Goal: Task Accomplishment & Management: Use online tool/utility

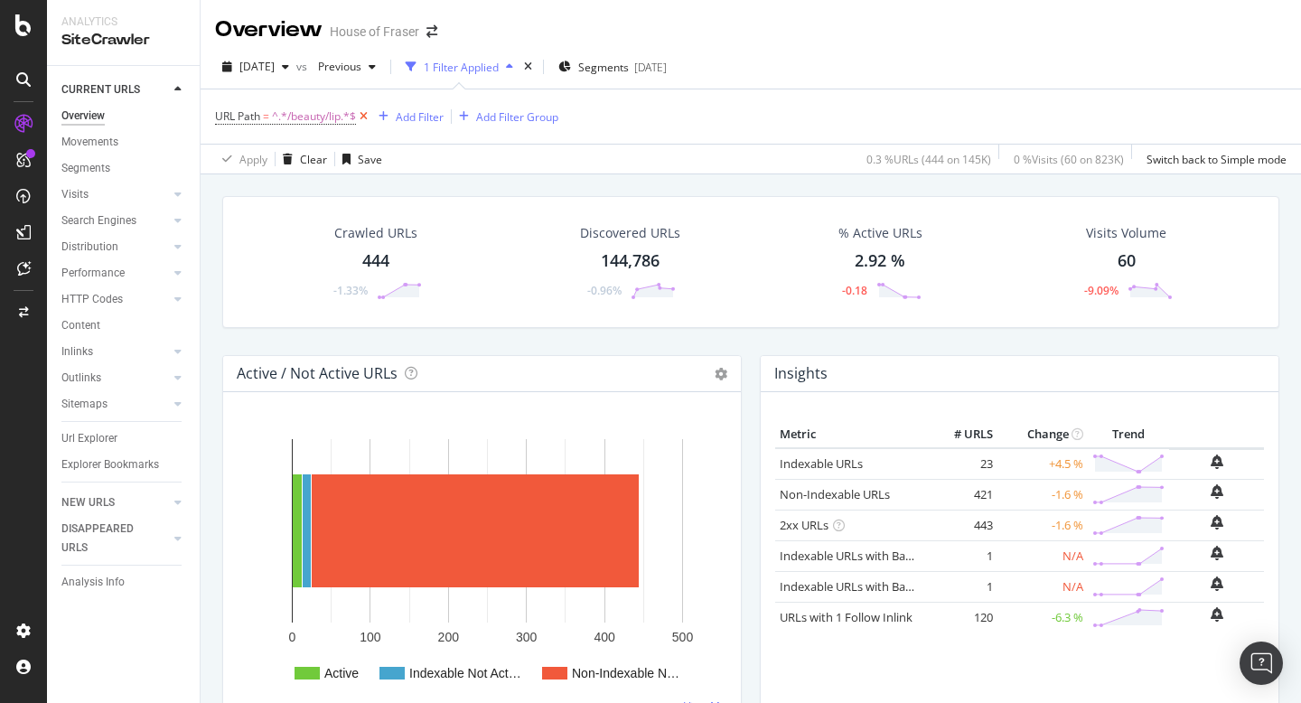
click at [366, 121] on icon at bounding box center [363, 116] width 15 height 18
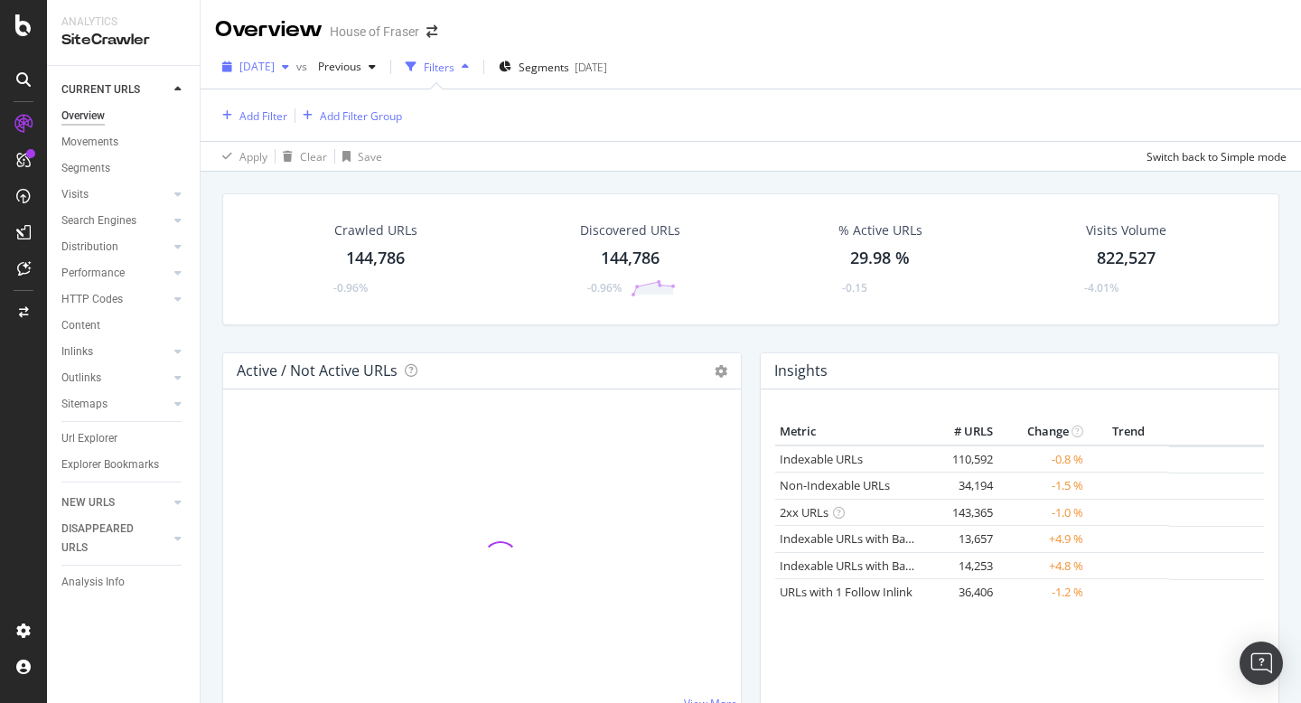
click at [296, 70] on div "button" at bounding box center [286, 66] width 22 height 11
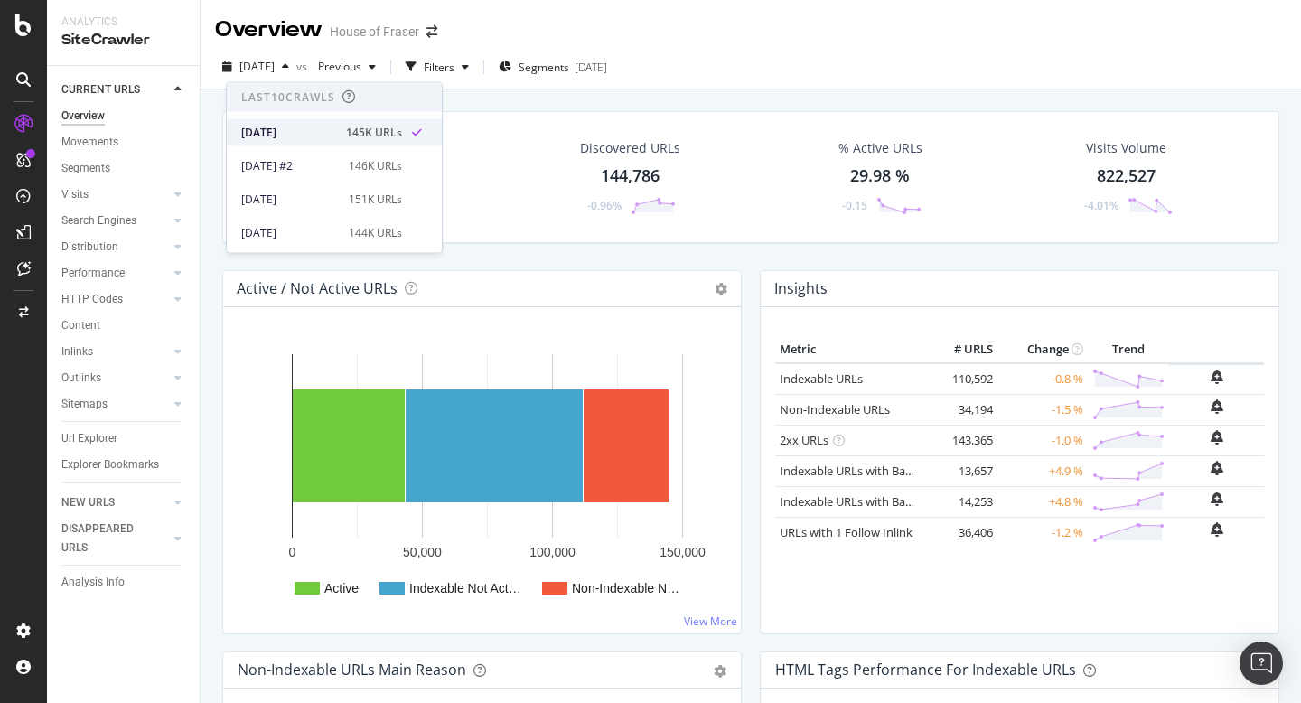
click at [322, 127] on div "[DATE]" at bounding box center [288, 132] width 94 height 16
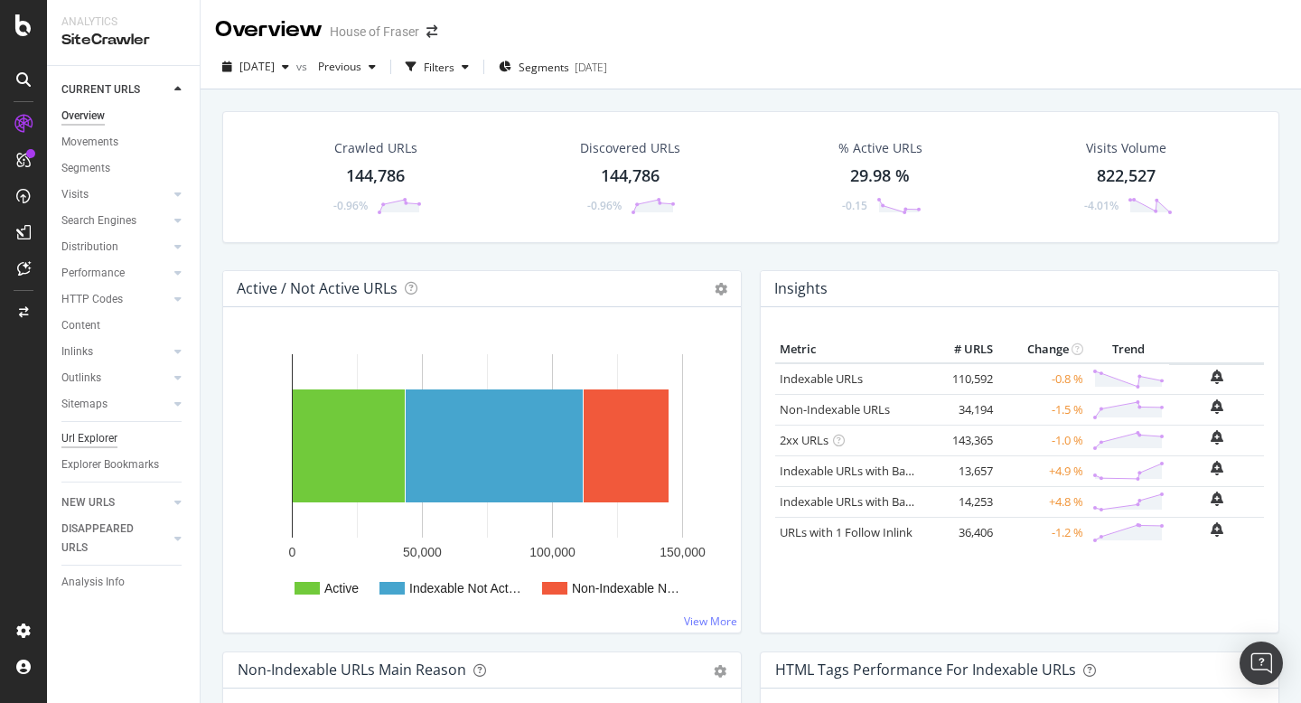
click at [95, 441] on div "Url Explorer" at bounding box center [89, 438] width 56 height 19
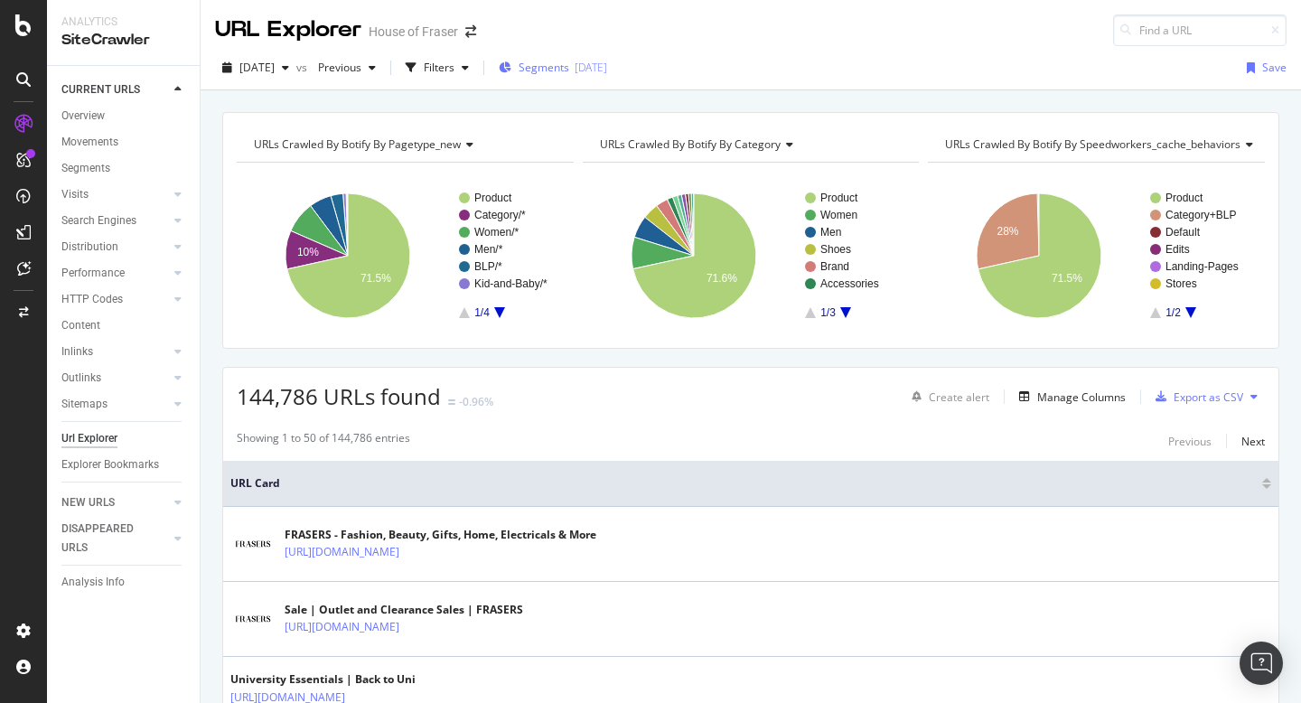
click at [584, 53] on button "Segments [DATE]" at bounding box center [552, 67] width 123 height 29
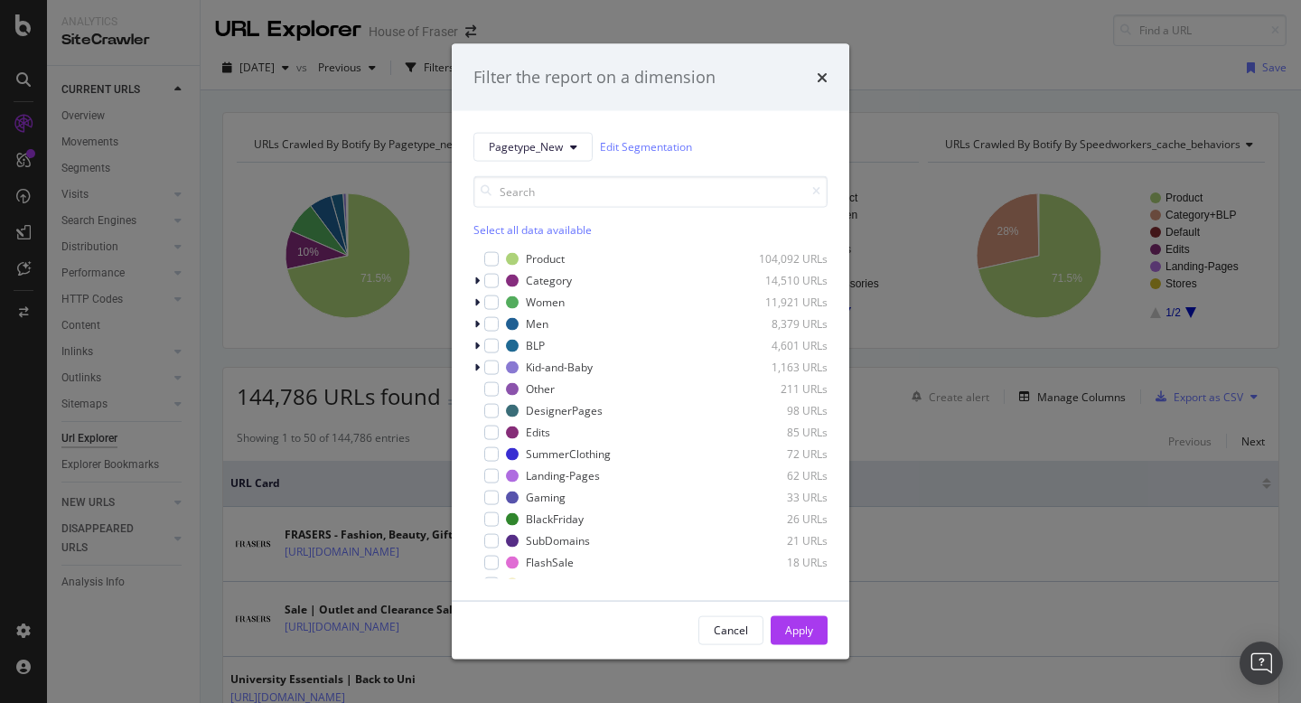
click at [556, 228] on div "Select all data available" at bounding box center [650, 228] width 354 height 15
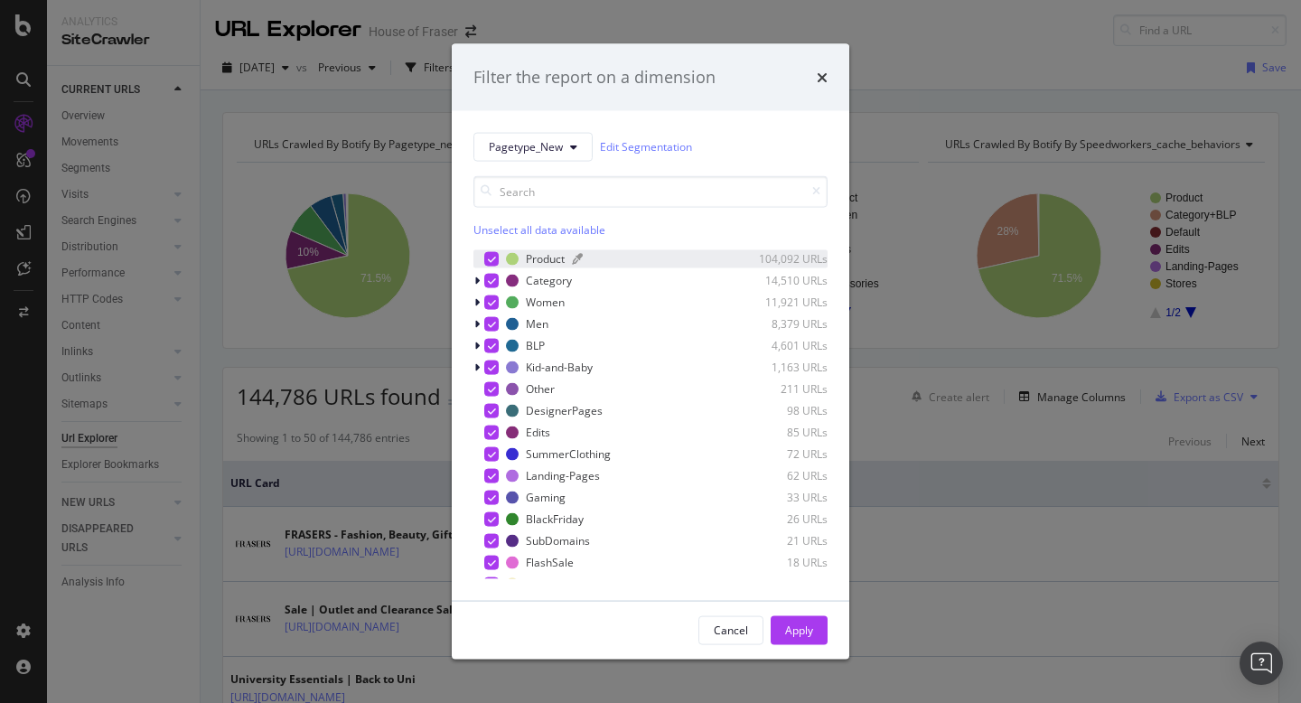
click at [550, 252] on div "Product" at bounding box center [545, 258] width 39 height 15
click at [808, 625] on div "Apply" at bounding box center [799, 629] width 28 height 15
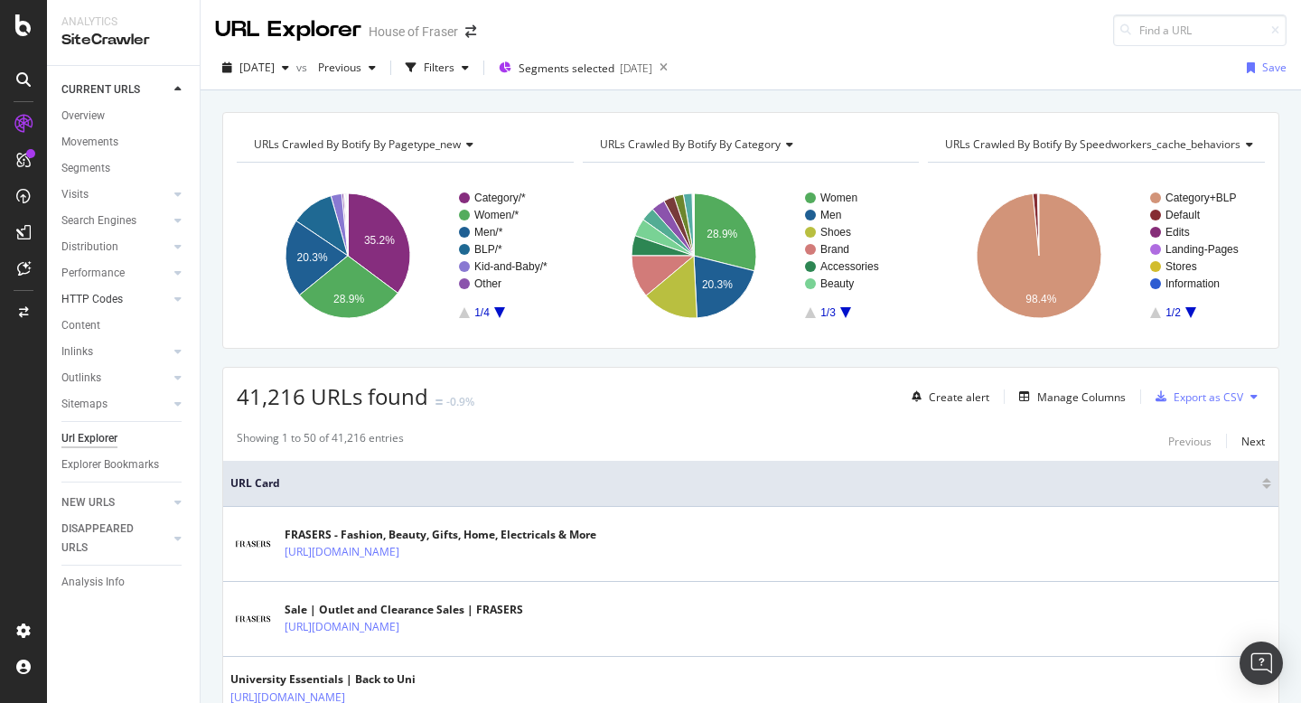
click at [125, 298] on link "HTTP Codes" at bounding box center [114, 299] width 107 height 19
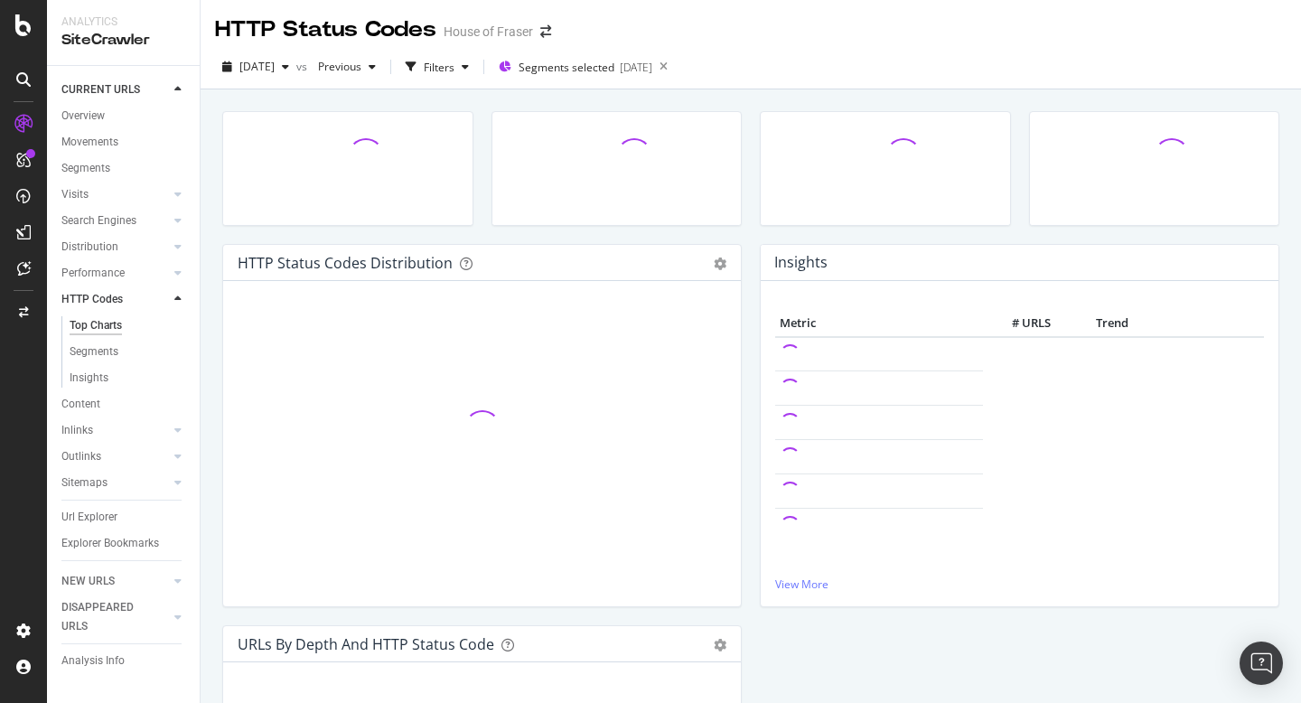
click at [90, 330] on div "Top Charts" at bounding box center [96, 325] width 52 height 19
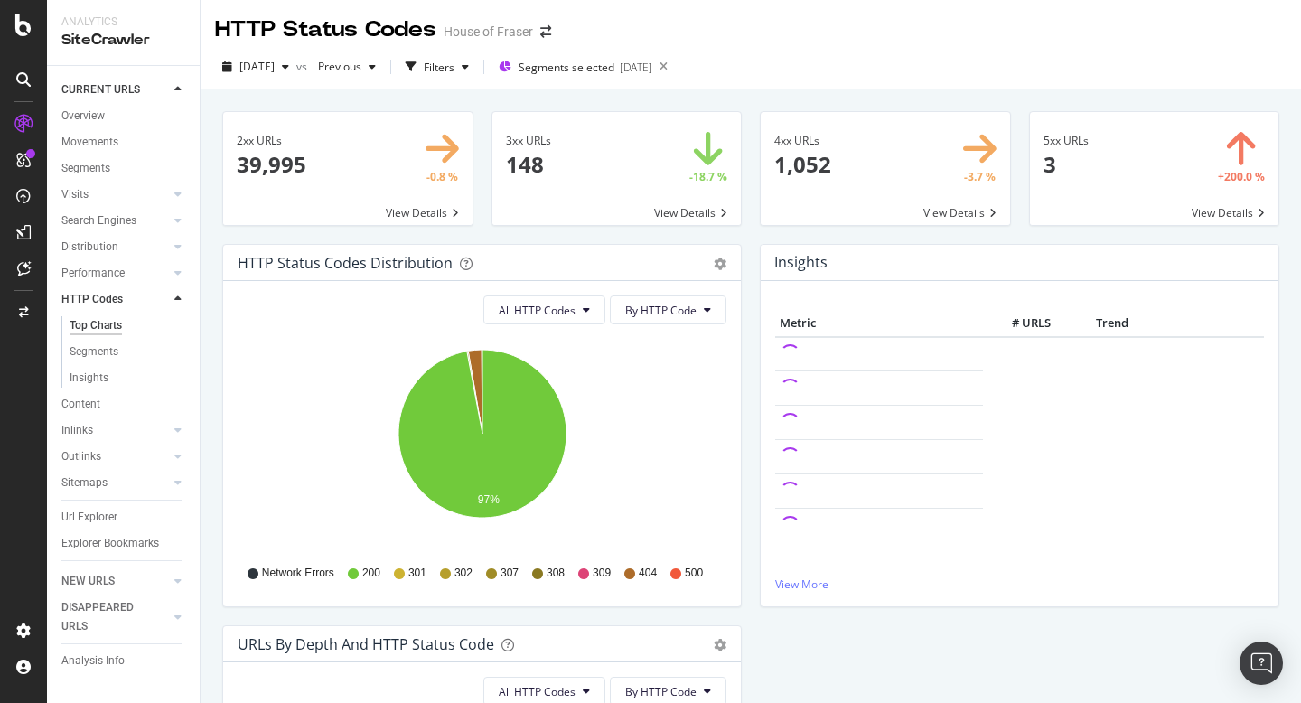
click at [718, 216] on span at bounding box center [616, 168] width 249 height 113
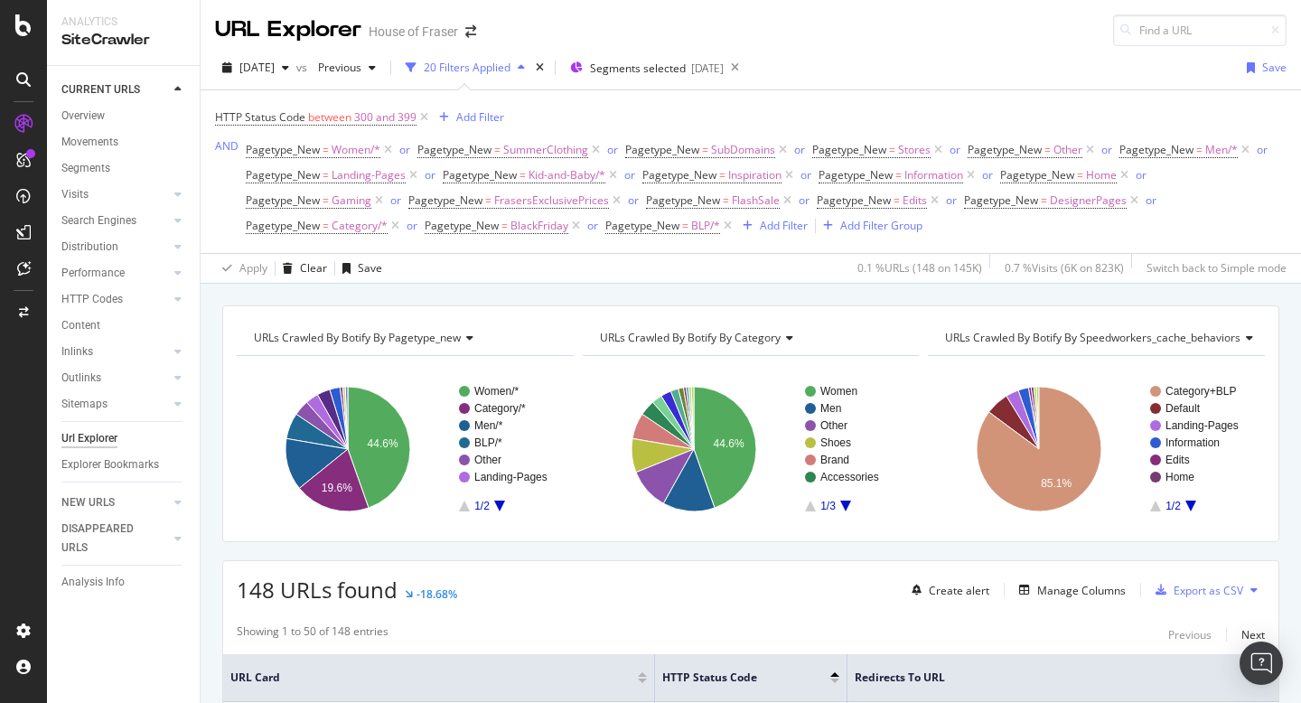
scroll to position [354, 0]
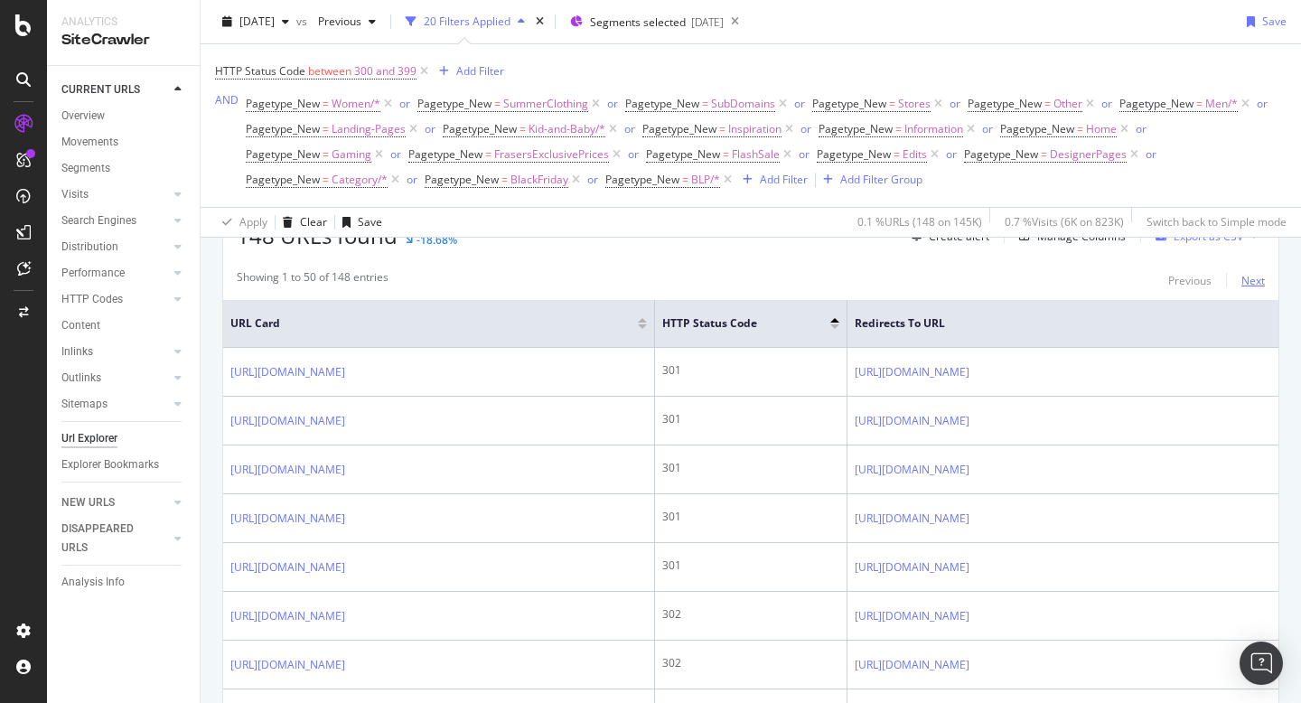
click at [1254, 280] on div "Next" at bounding box center [1252, 280] width 23 height 15
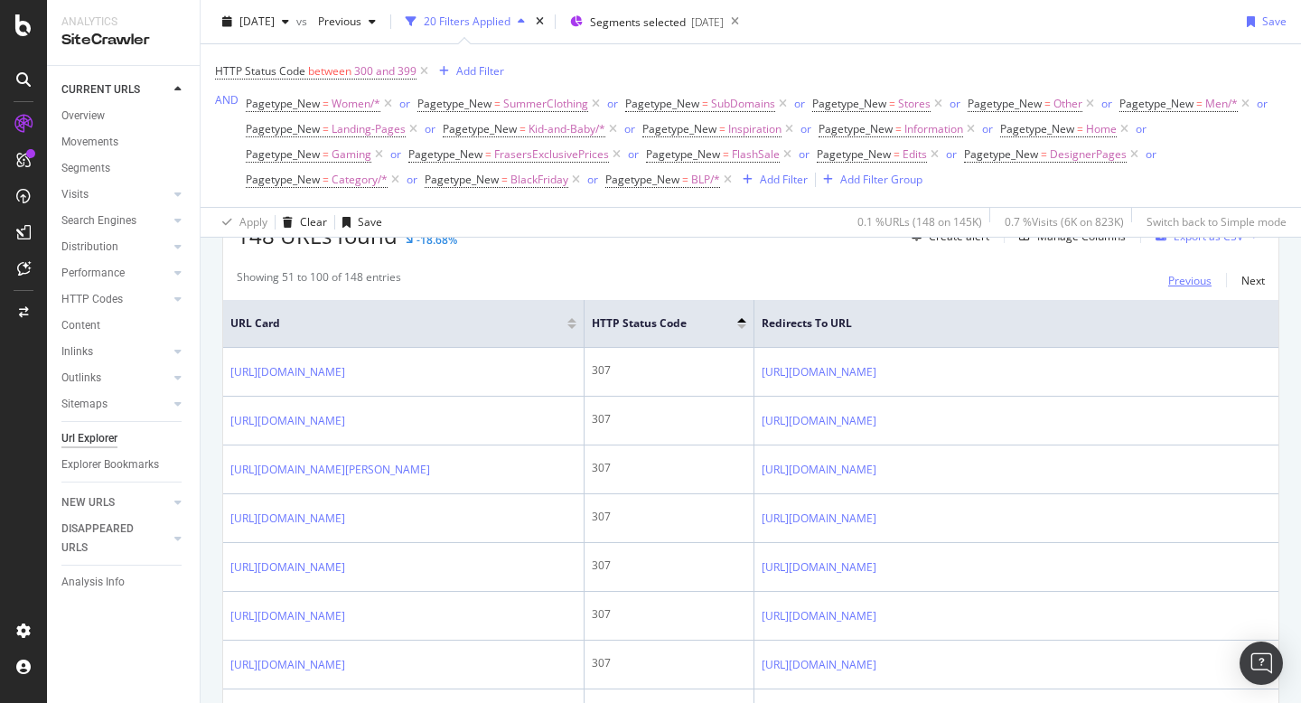
click at [1183, 278] on div "Previous" at bounding box center [1189, 280] width 43 height 15
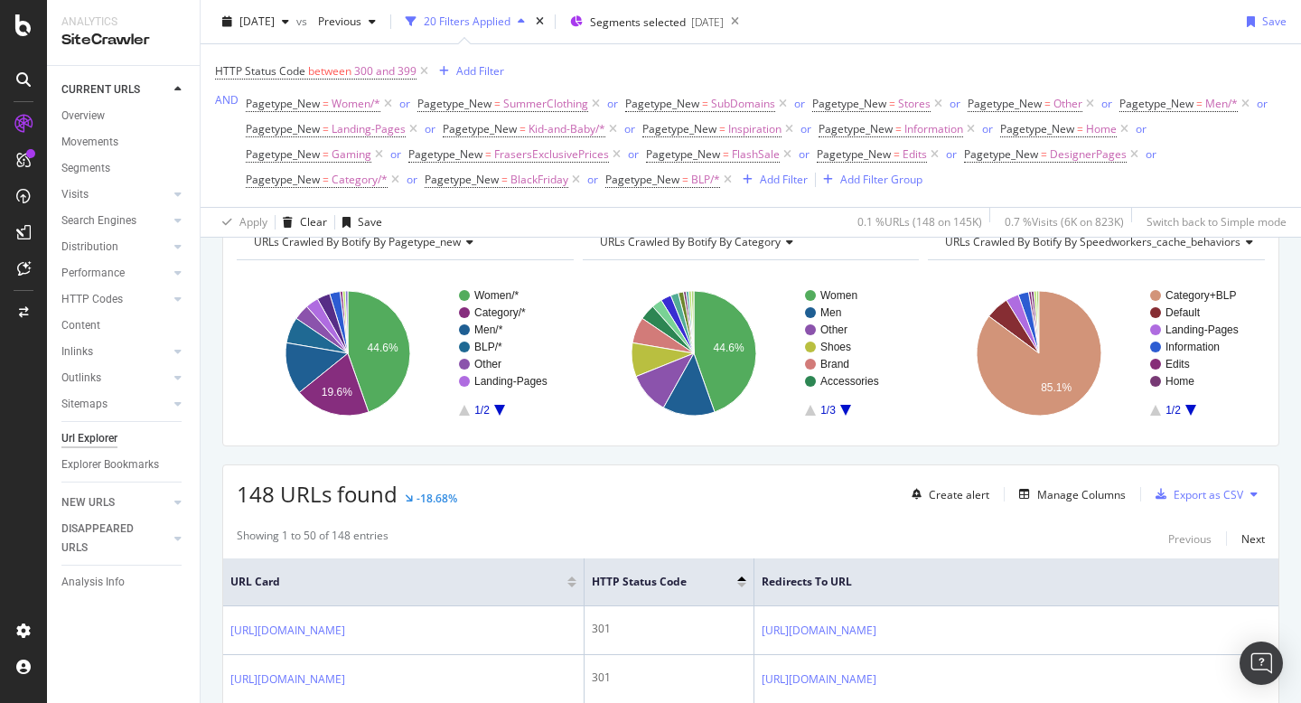
scroll to position [90, 0]
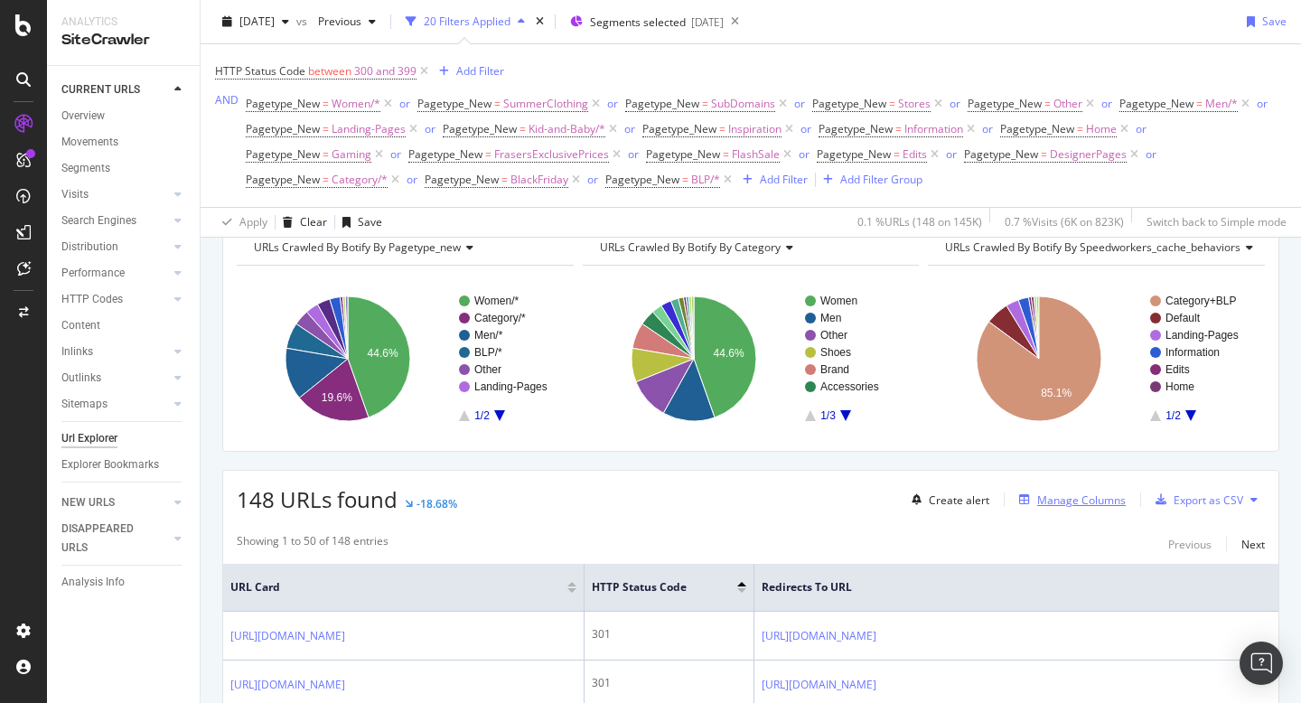
click at [1097, 496] on div "Manage Columns" at bounding box center [1081, 499] width 89 height 15
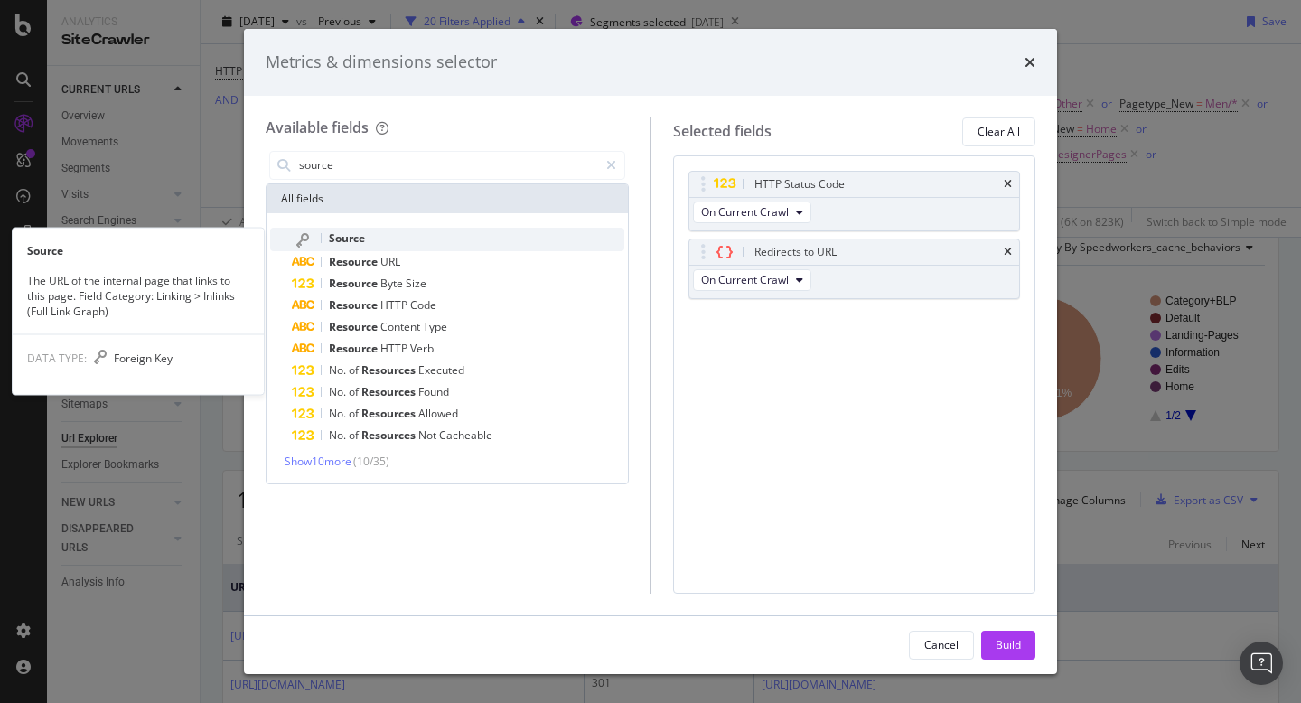
type input "source"
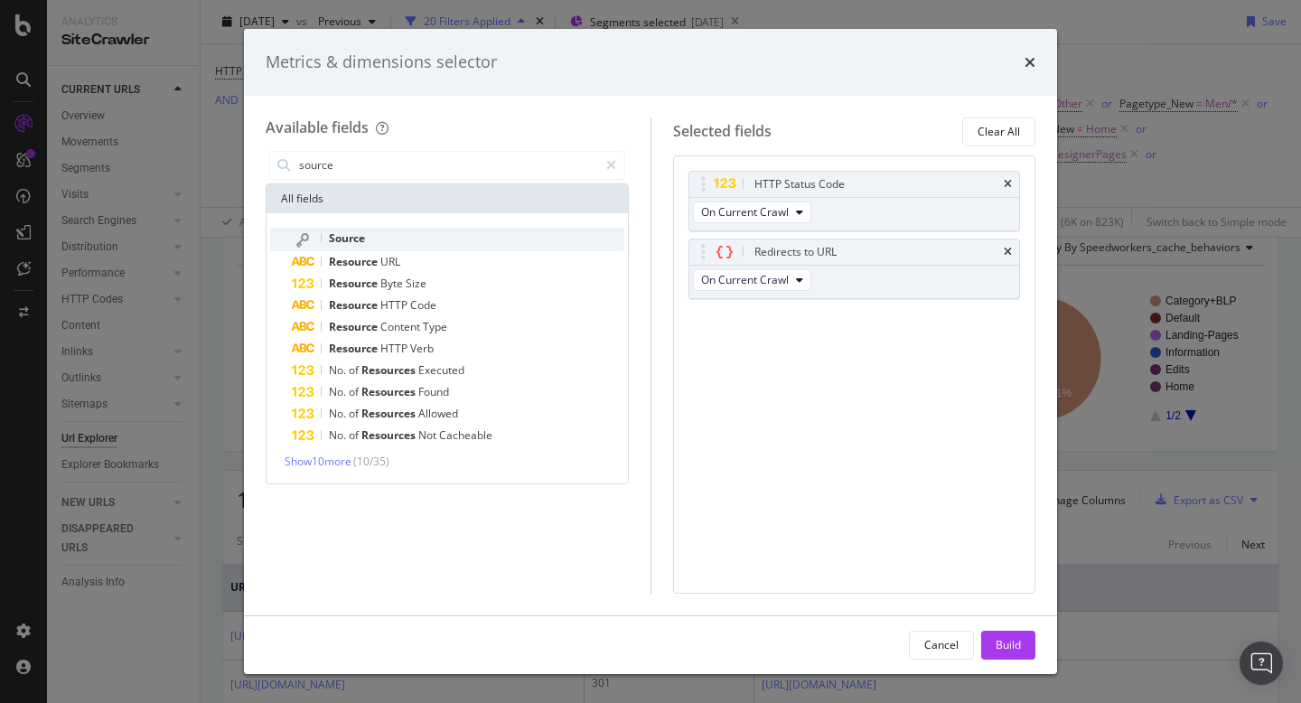
click at [376, 228] on div "Source" at bounding box center [458, 239] width 332 height 23
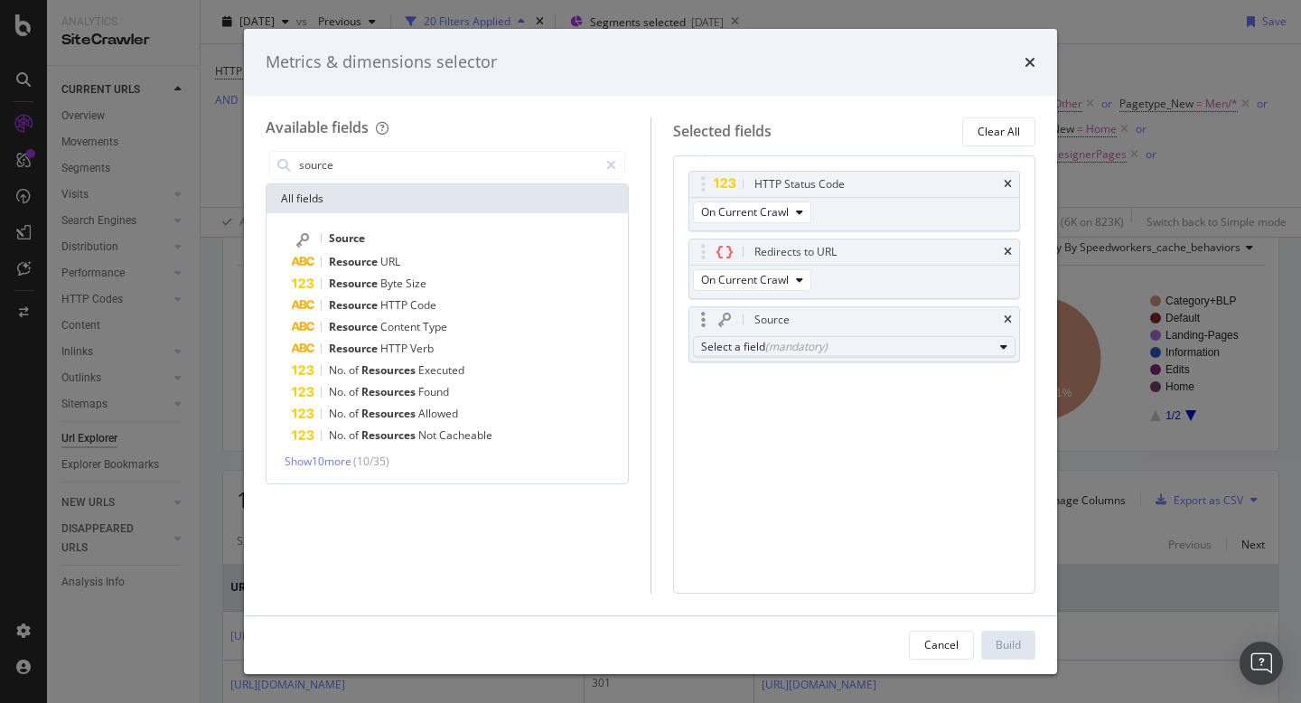
click at [765, 340] on div "(mandatory)" at bounding box center [796, 346] width 62 height 15
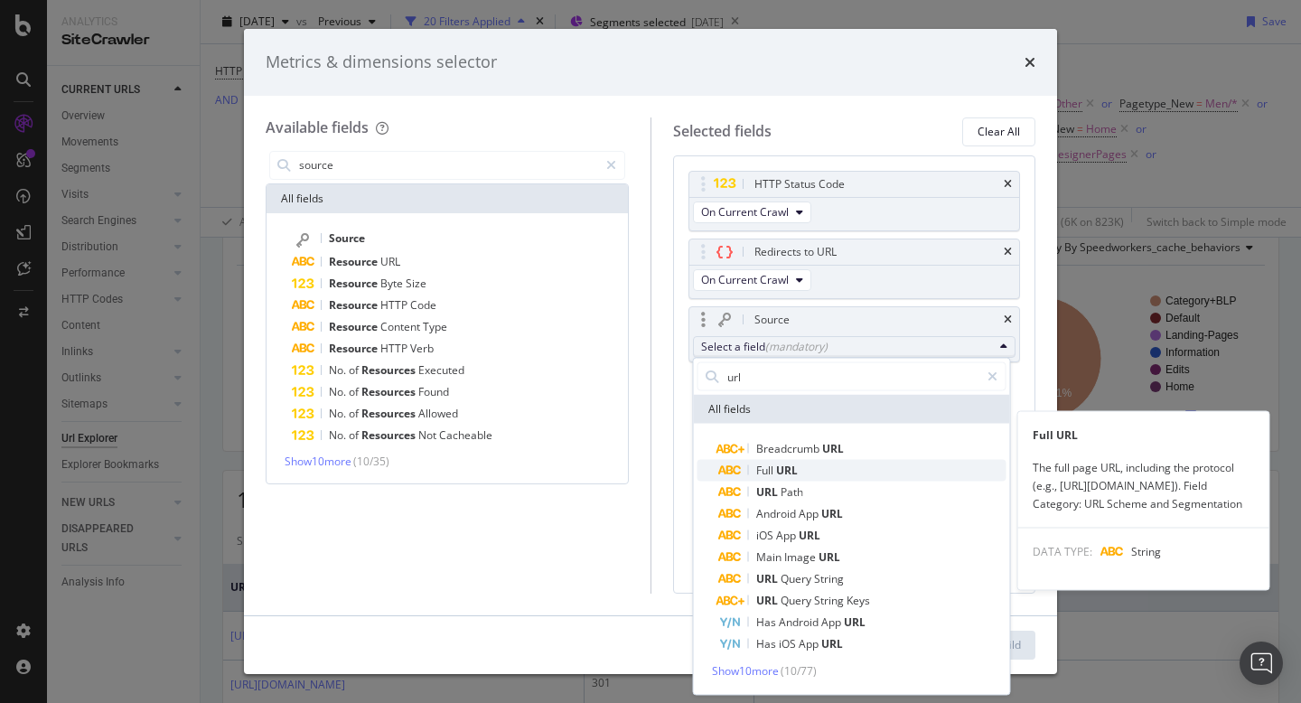
type input "url"
click at [798, 474] on span "Full URL" at bounding box center [862, 471] width 287 height 22
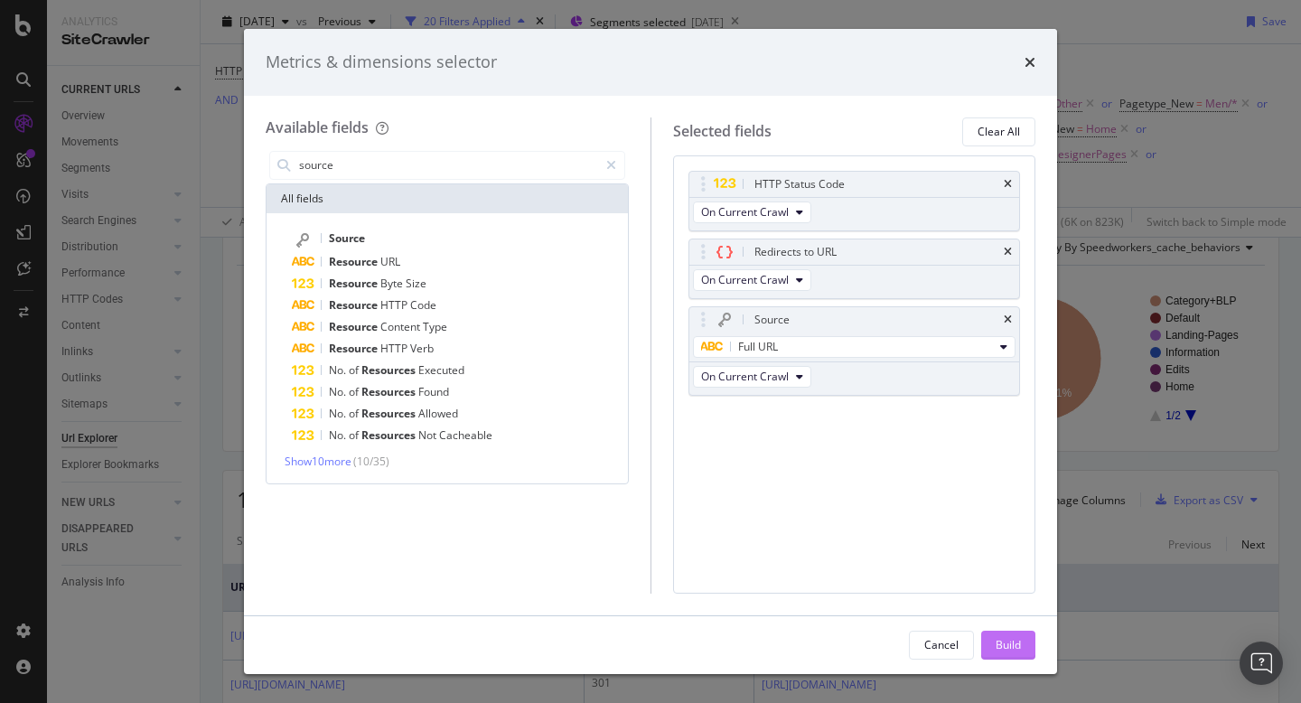
click at [1018, 630] on button "Build" at bounding box center [1008, 644] width 54 height 29
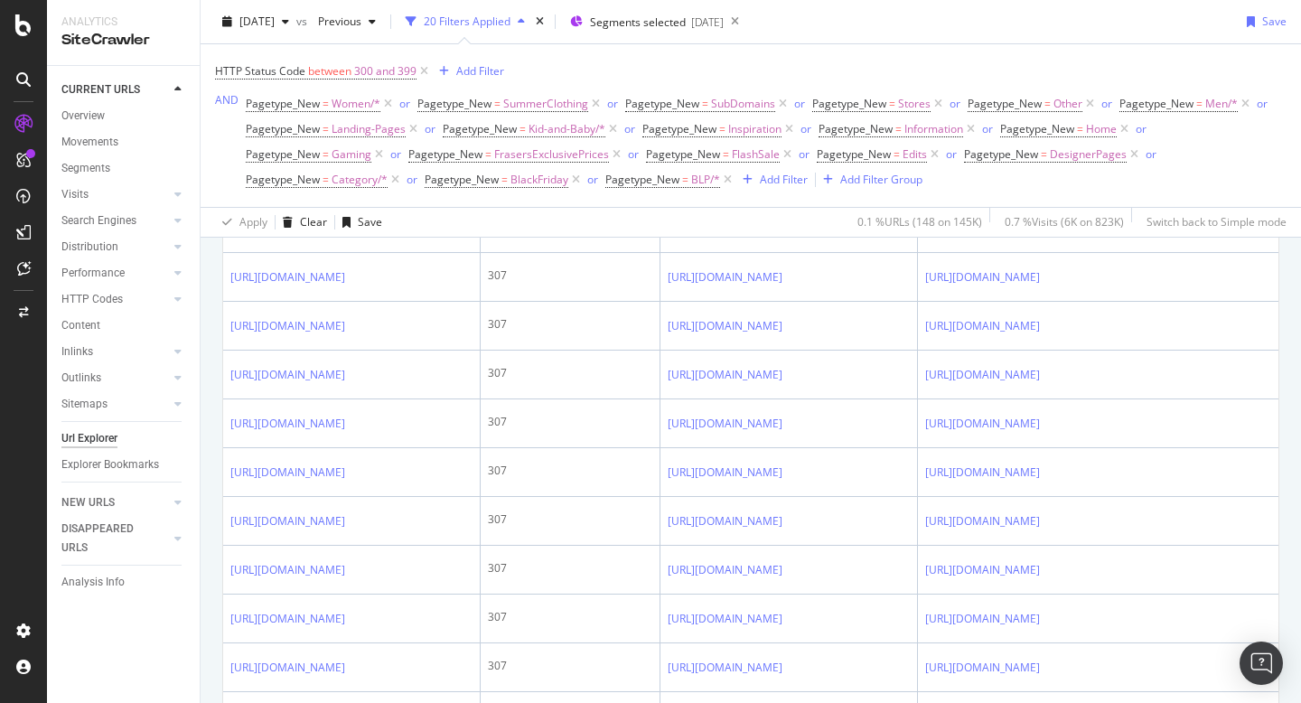
scroll to position [1523, 0]
click at [479, 67] on div "Add Filter" at bounding box center [480, 70] width 48 height 15
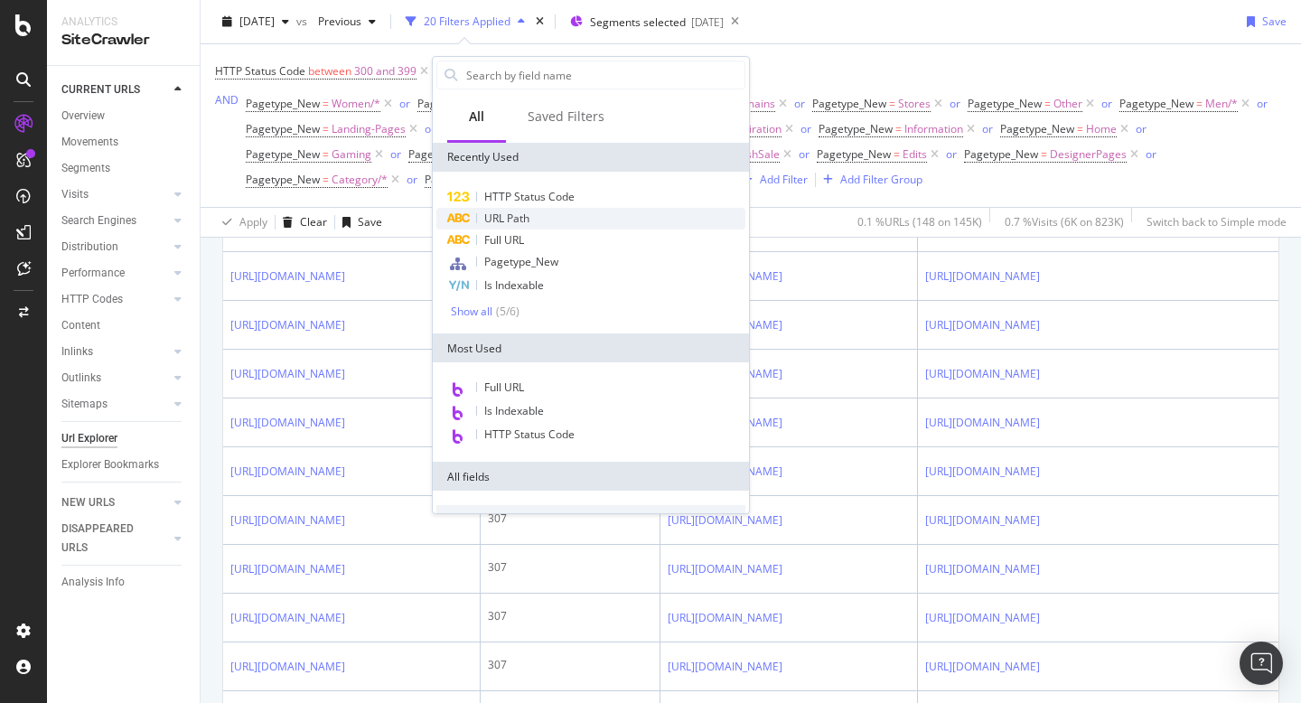
click at [519, 213] on span "URL Path" at bounding box center [506, 217] width 45 height 15
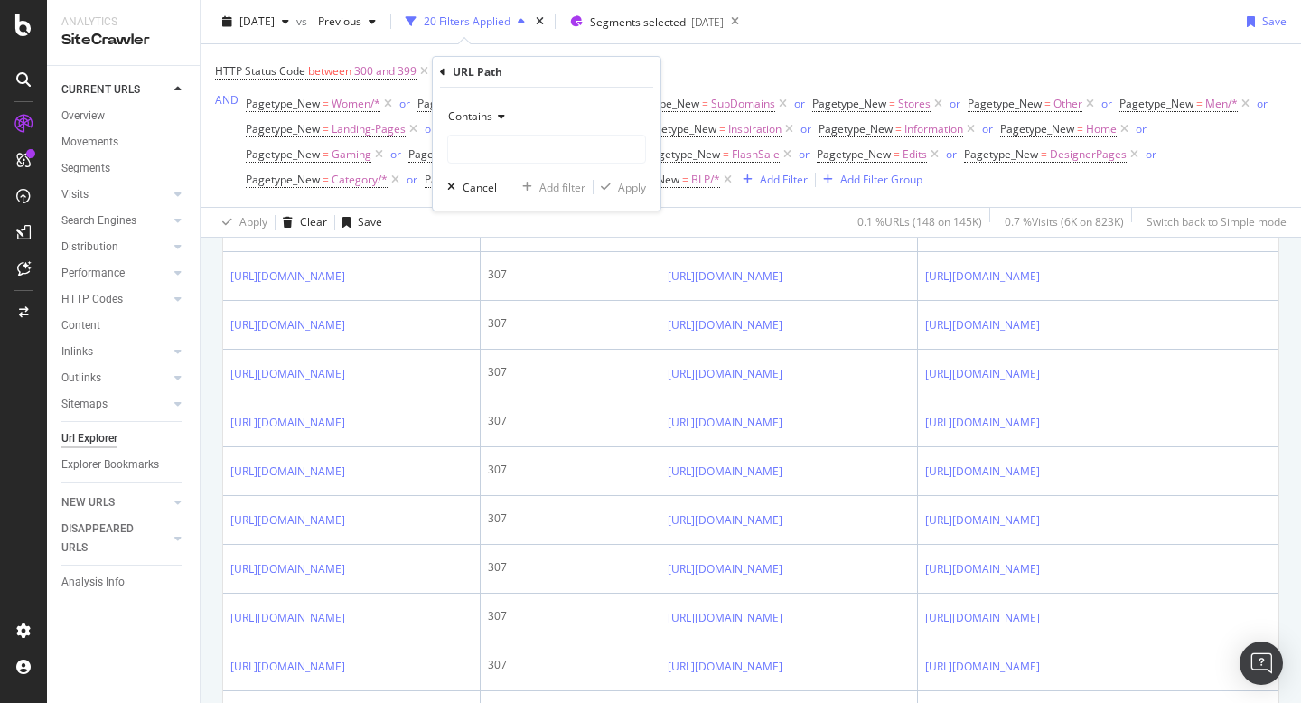
click at [477, 118] on span "Contains" at bounding box center [470, 115] width 44 height 15
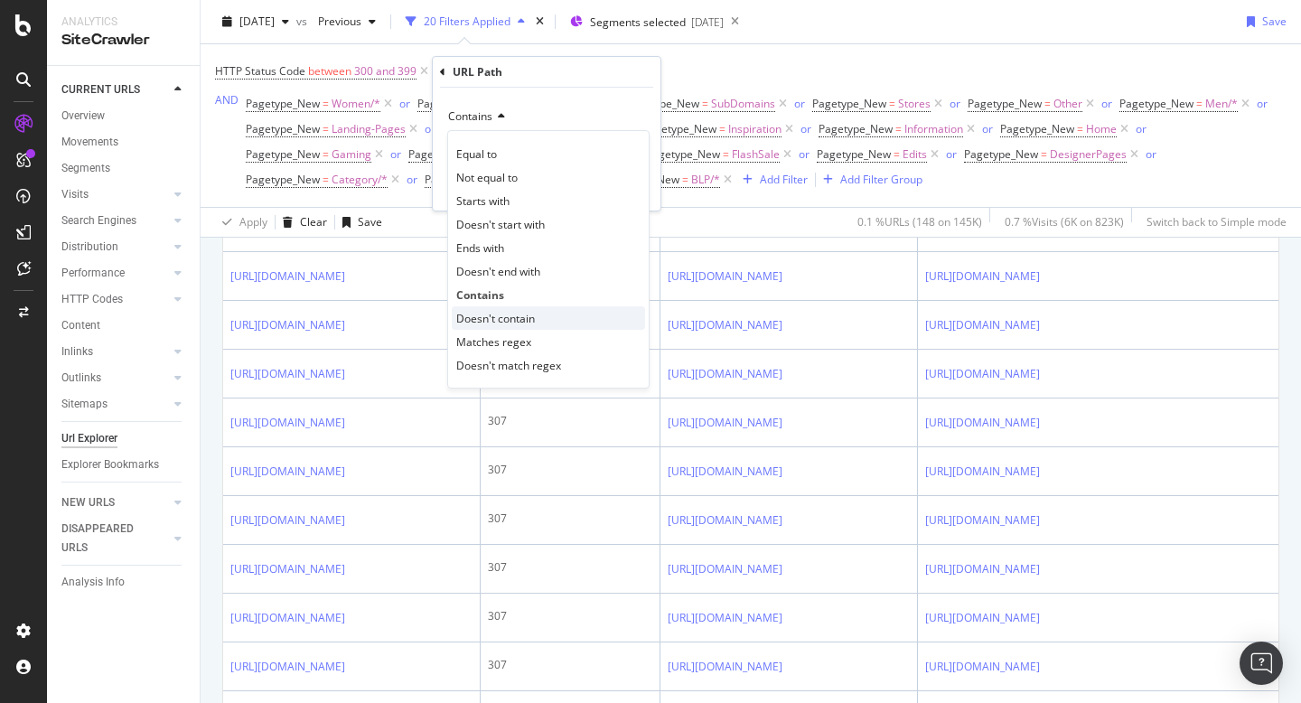
click at [508, 313] on span "Doesn't contain" at bounding box center [495, 318] width 79 height 15
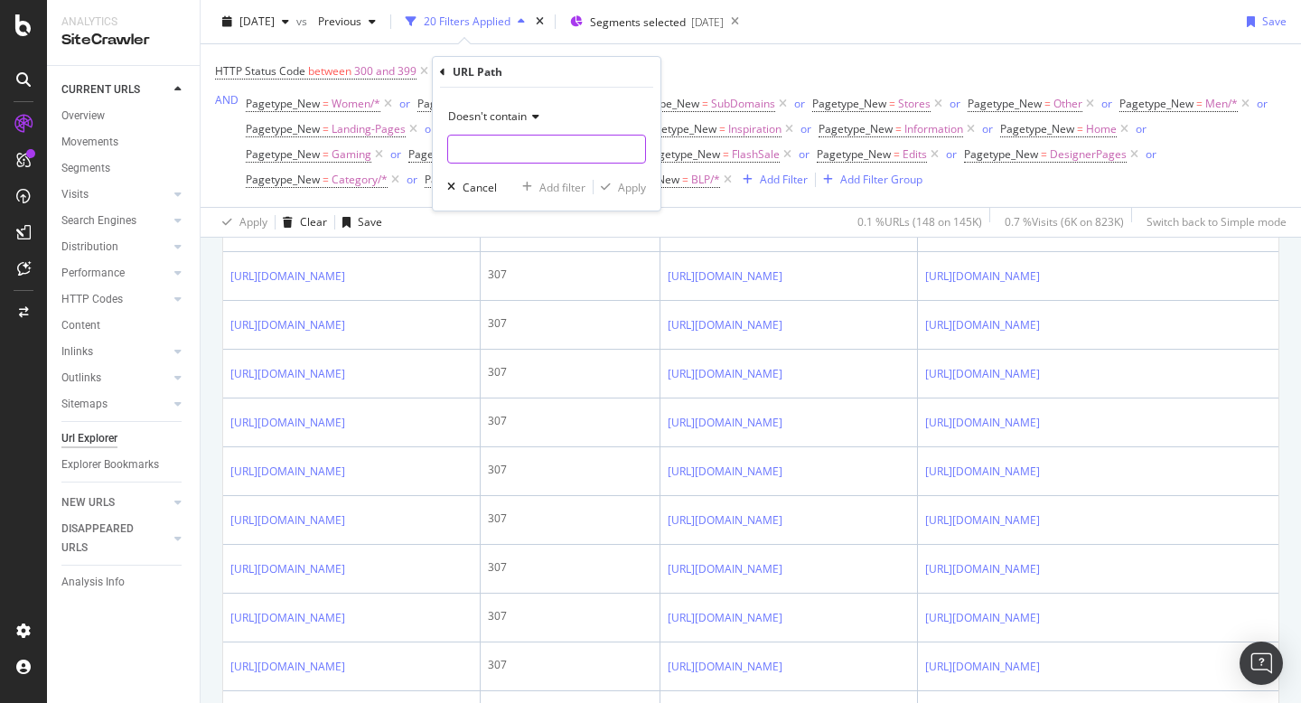
click at [536, 156] on input "text" at bounding box center [546, 149] width 197 height 29
type input "/women/trousers"
click at [635, 191] on div "Apply" at bounding box center [632, 187] width 28 height 15
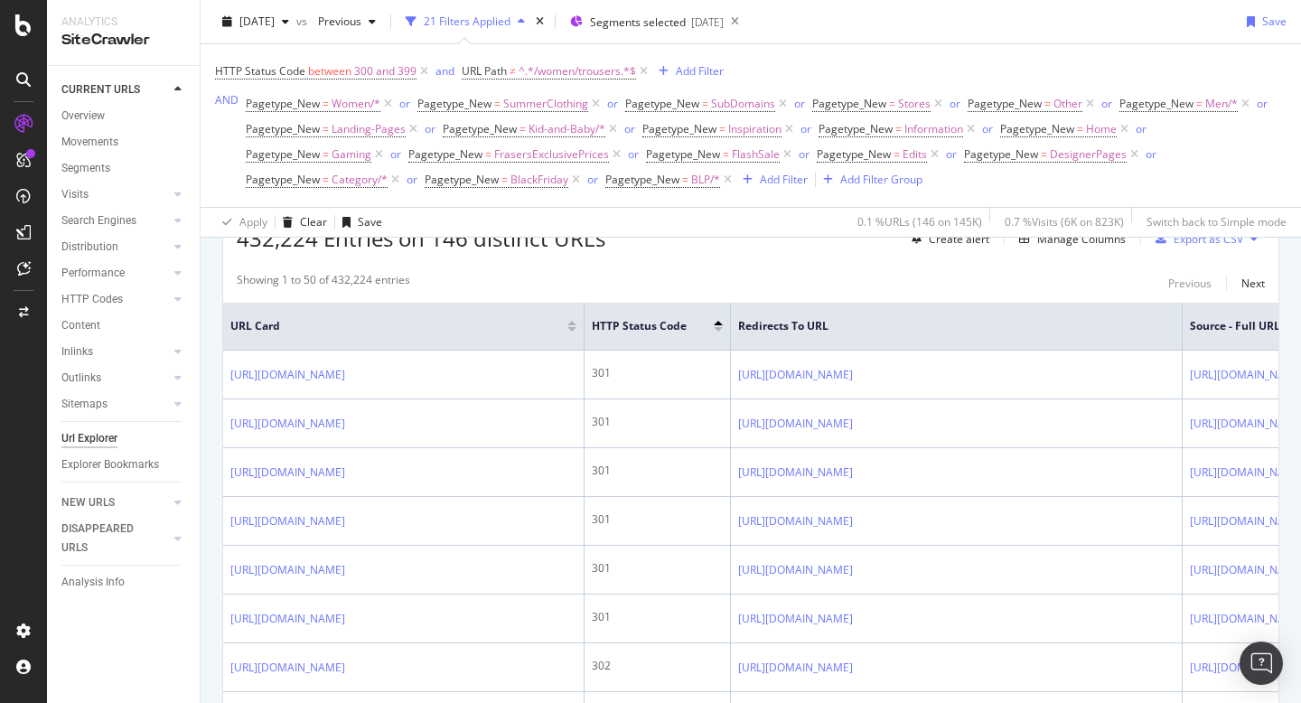
scroll to position [350, 0]
click at [1214, 249] on div "Export as CSV" at bounding box center [1195, 239] width 95 height 27
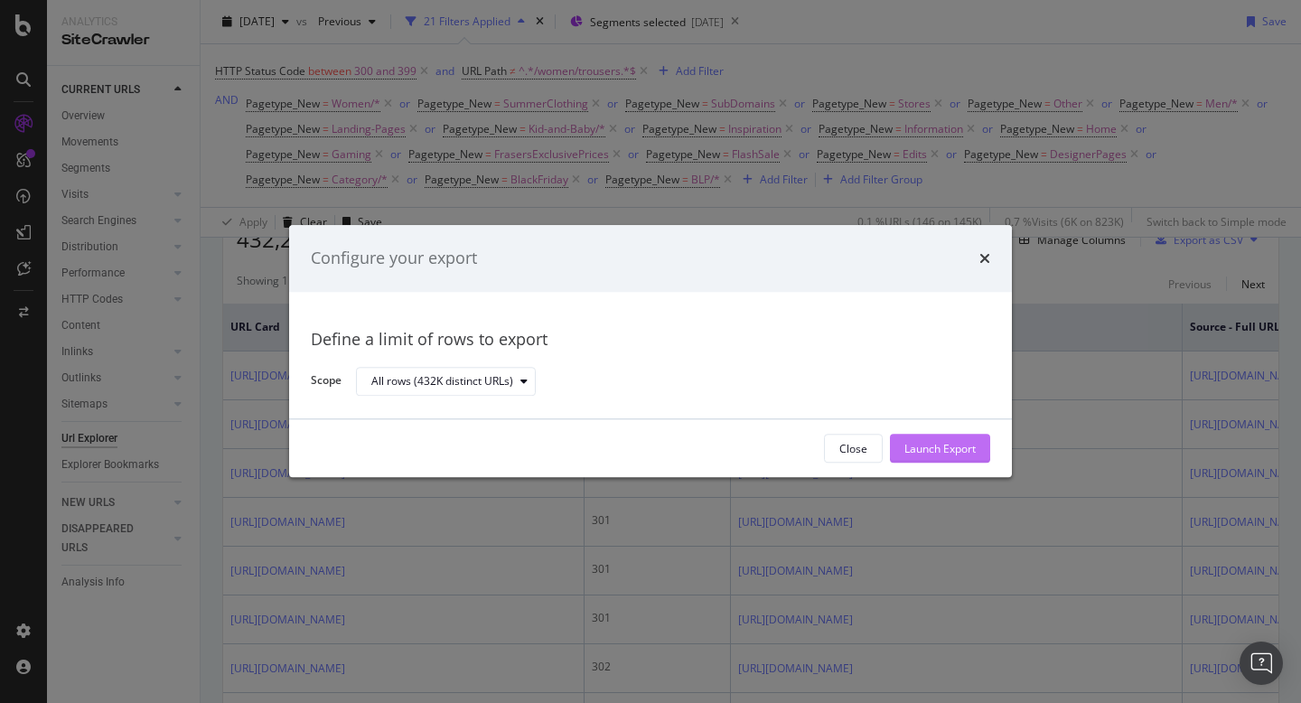
click at [909, 449] on div "Launch Export" at bounding box center [939, 448] width 71 height 15
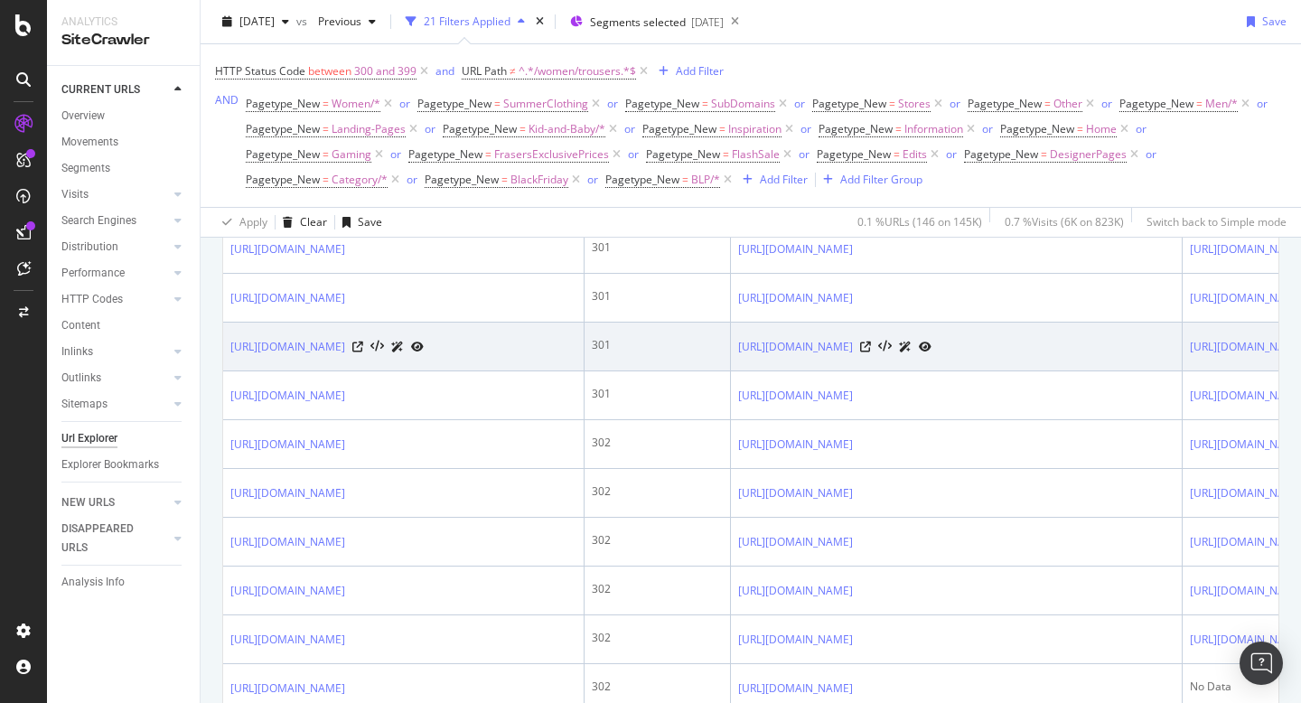
scroll to position [0, 0]
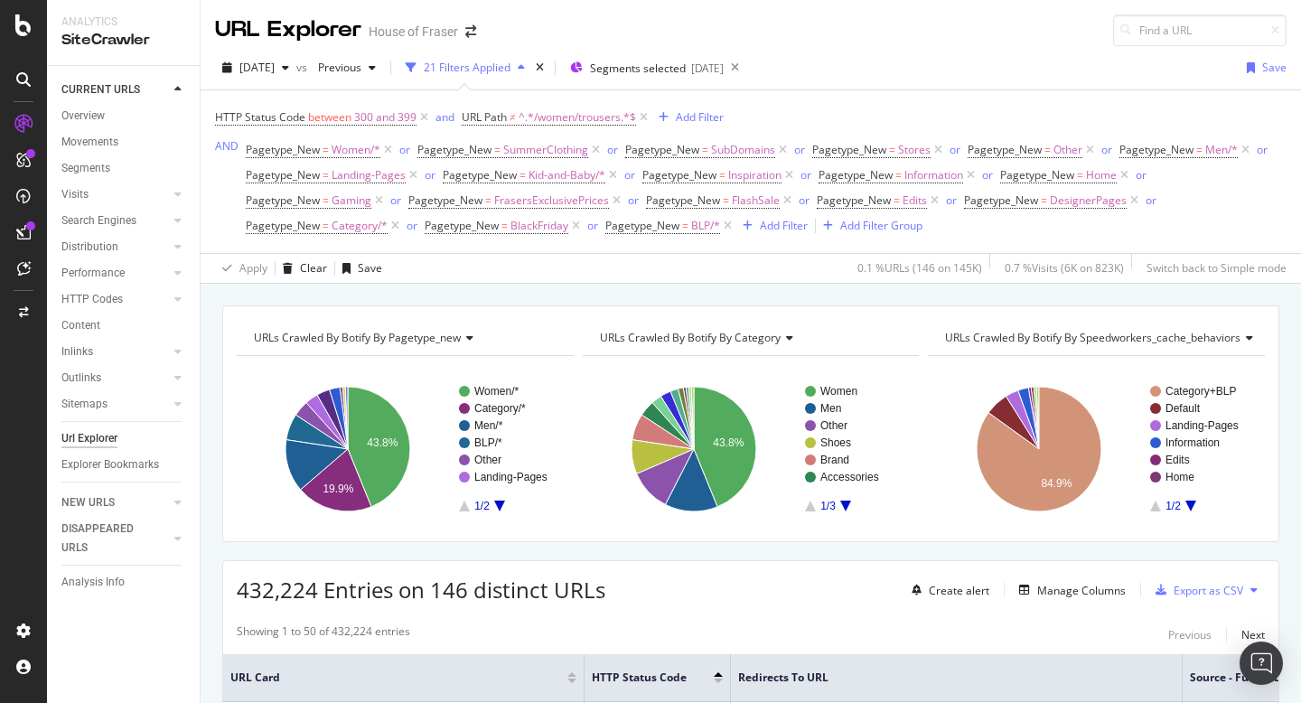
click at [865, 94] on div "HTTP Status Code between 300 and 399 and URL Path ≠ ^.*/women/trousers.*$ Add F…" at bounding box center [750, 171] width 1071 height 163
click at [714, 114] on div "Add Filter" at bounding box center [700, 116] width 48 height 15
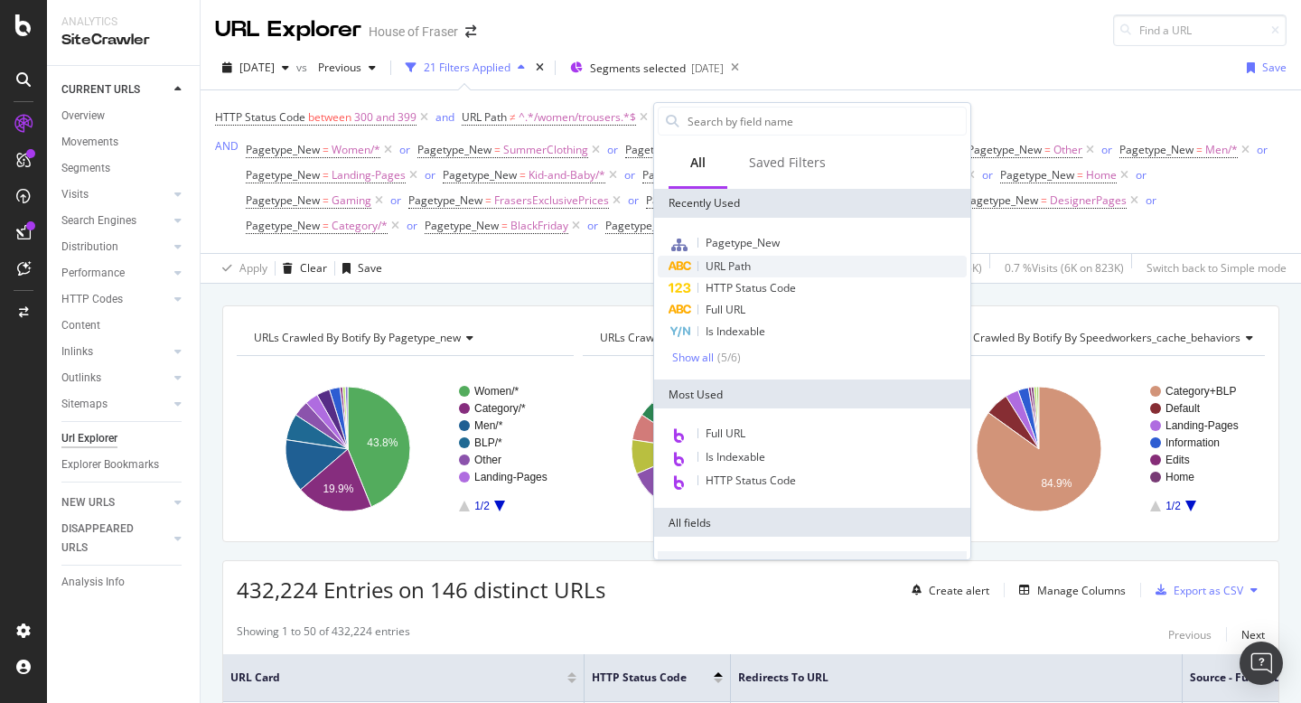
click at [768, 266] on div "URL Path" at bounding box center [812, 267] width 309 height 22
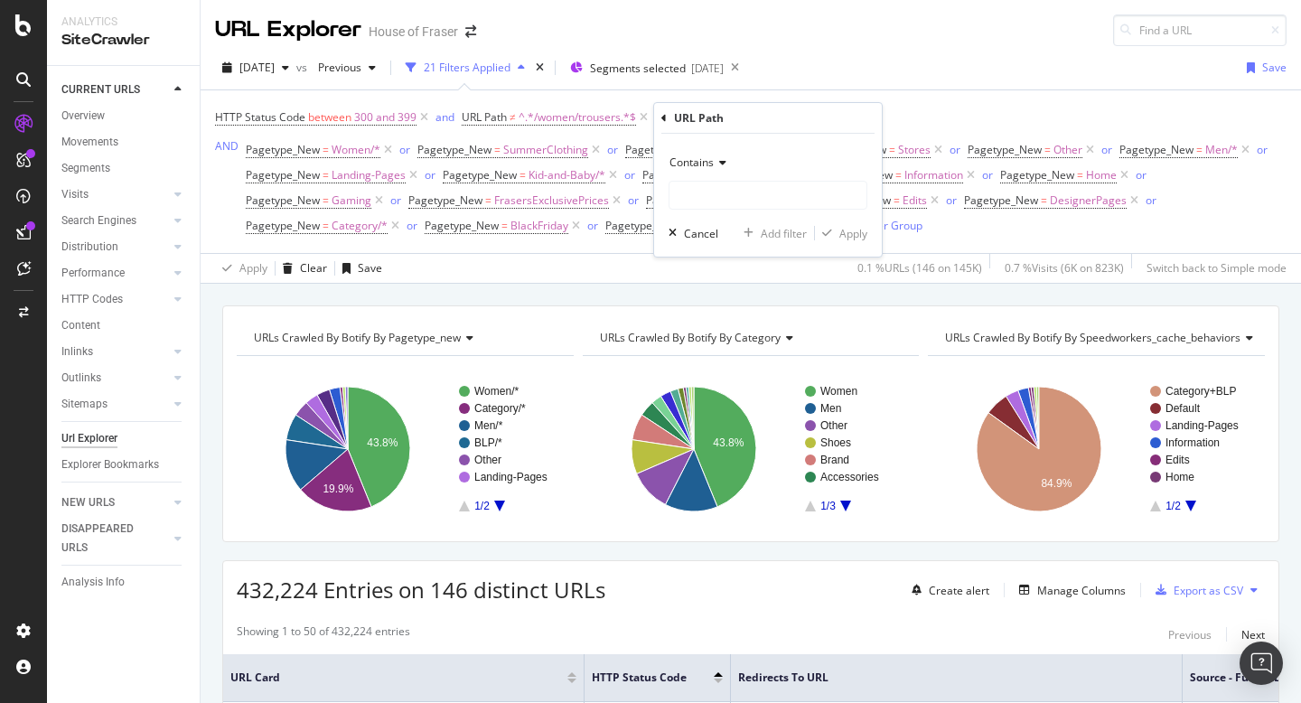
click at [702, 158] on span "Contains" at bounding box center [691, 161] width 44 height 15
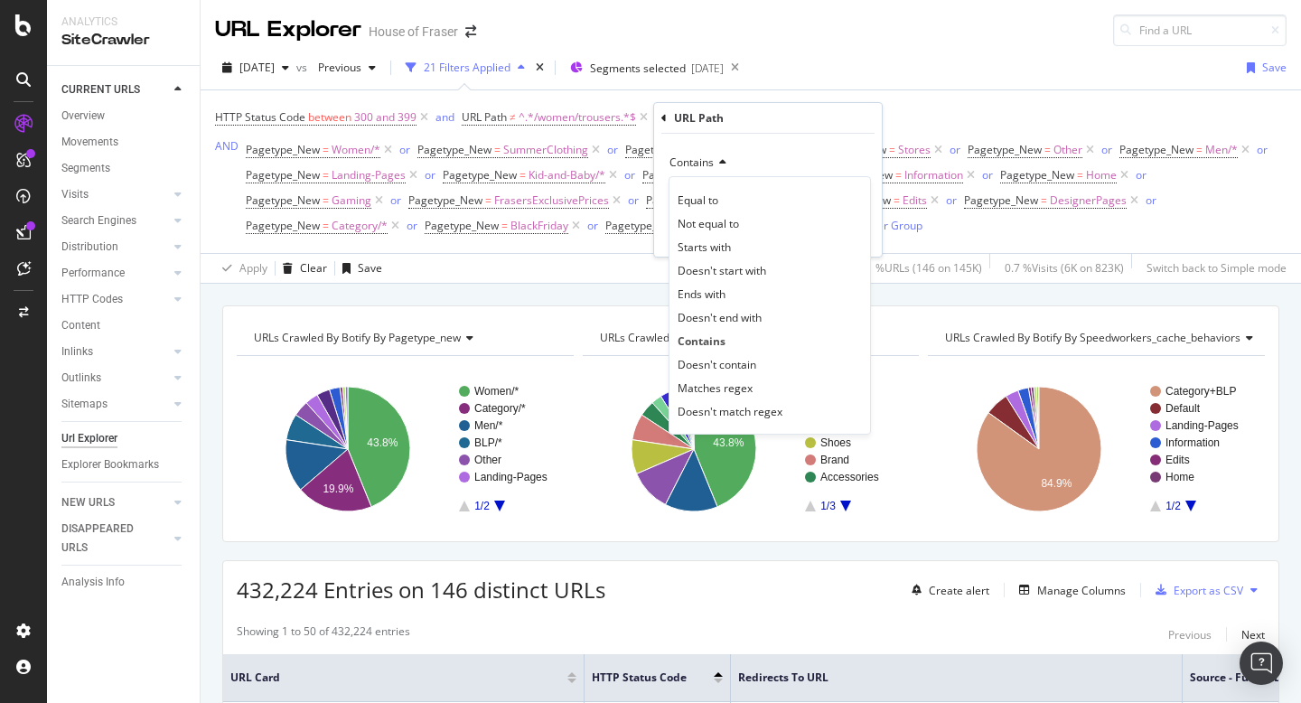
click at [874, 37] on div "URL Explorer House of Fraser" at bounding box center [751, 23] width 1100 height 46
